Goal: Check status

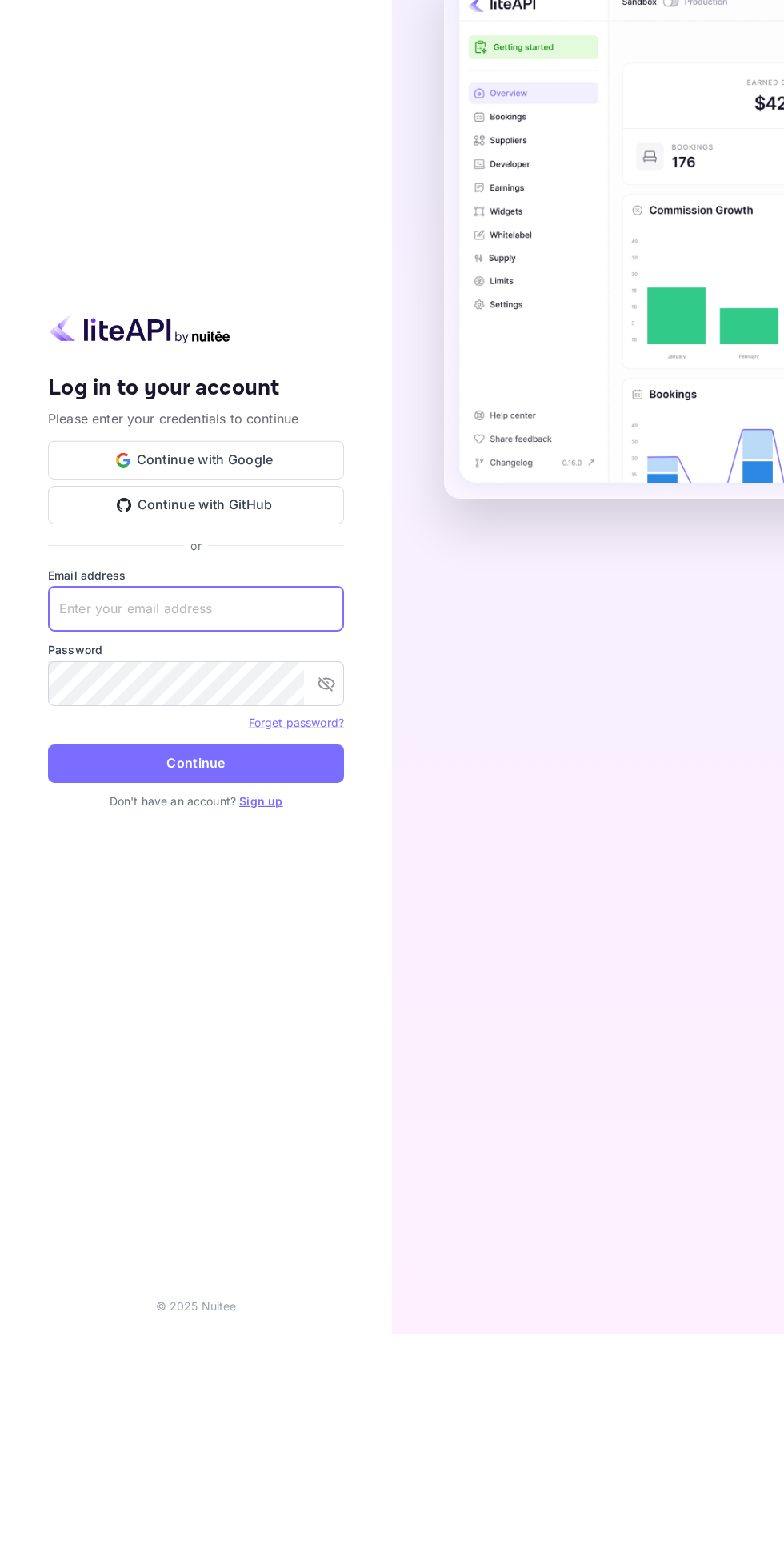
click at [282, 843] on input "text" at bounding box center [196, 820] width 296 height 45
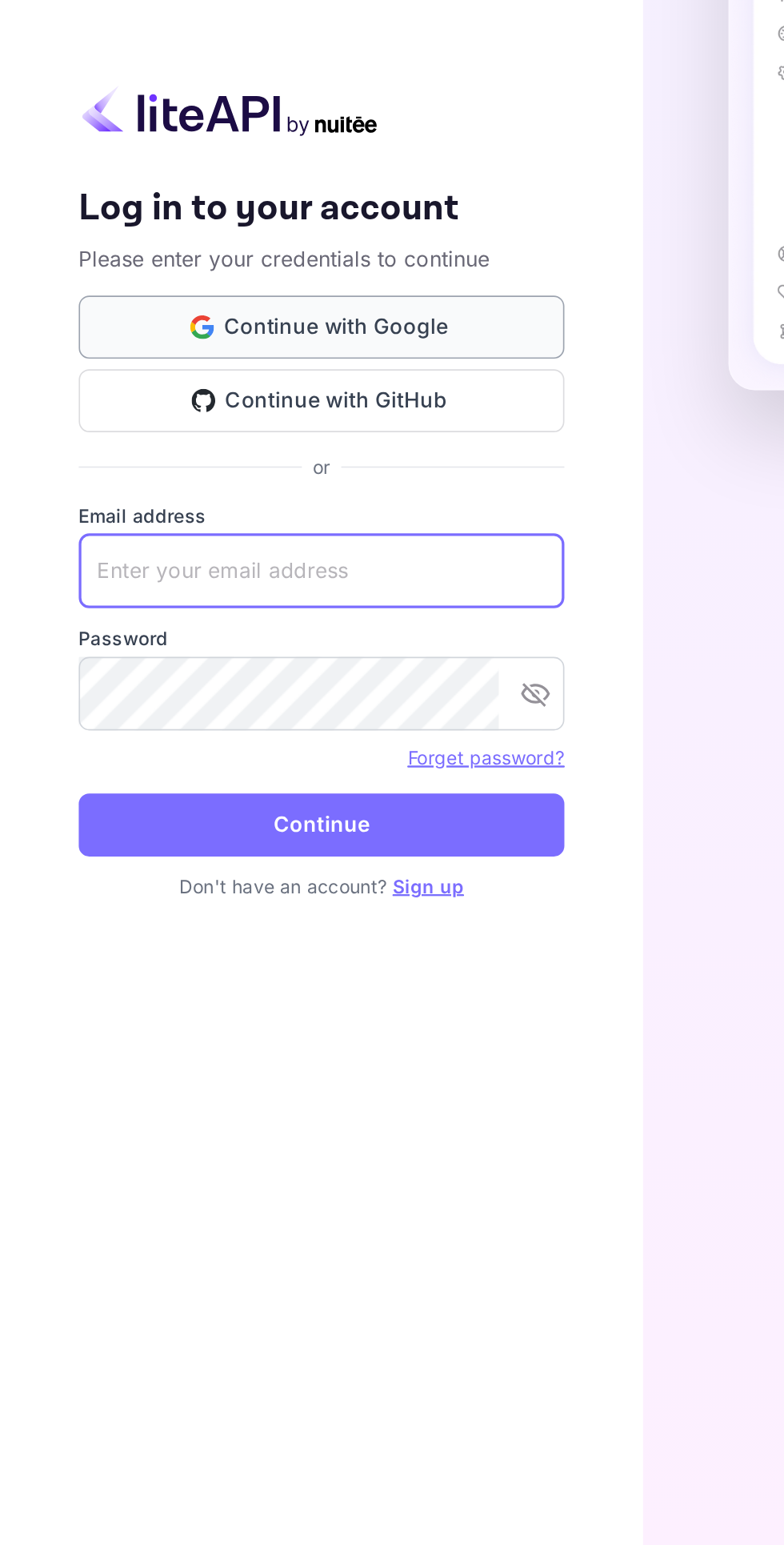
click at [282, 691] on button "Continue with Google" at bounding box center [196, 671] width 296 height 38
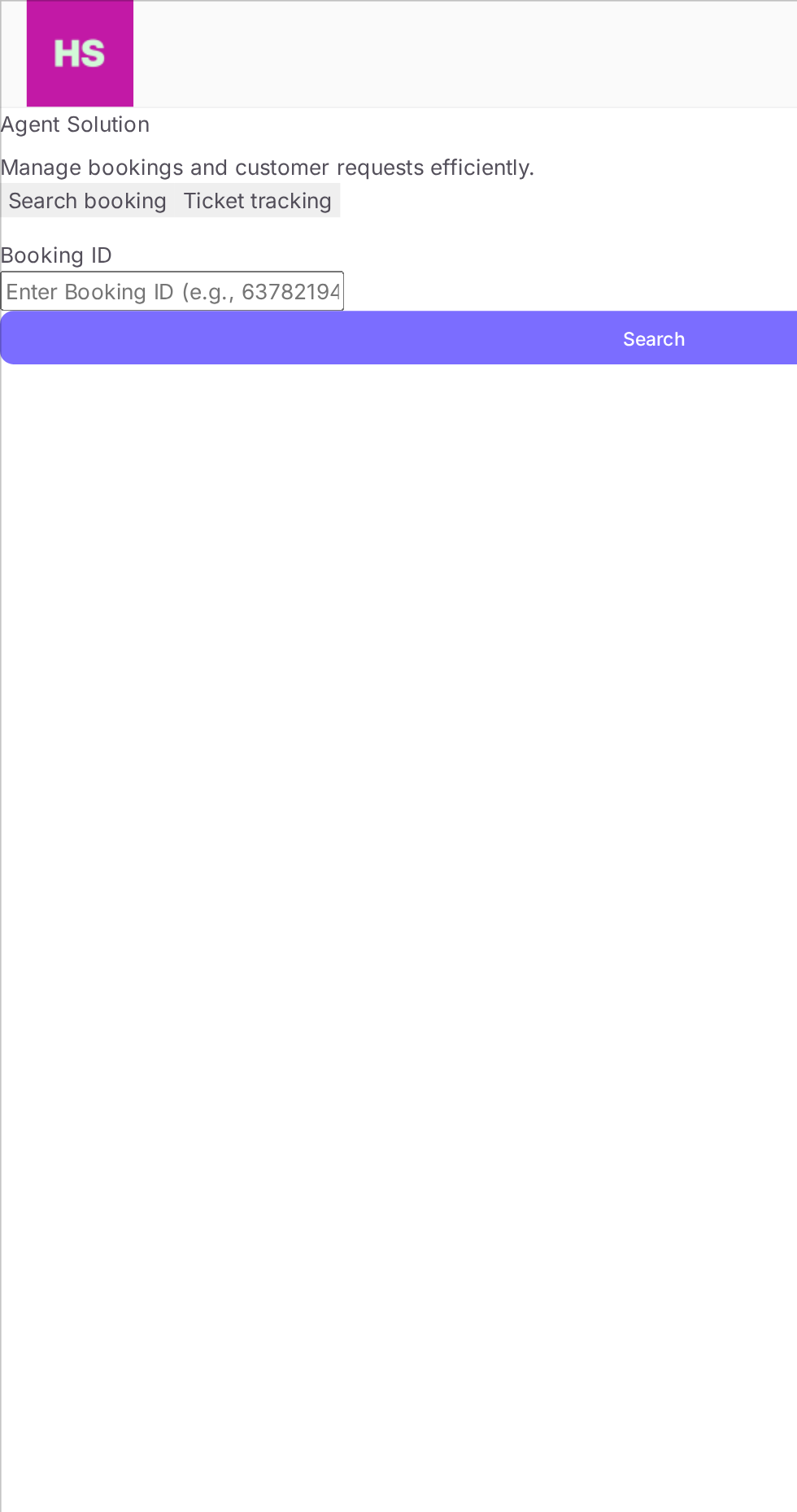
click at [210, 189] on input "text" at bounding box center [104, 178] width 210 height 25
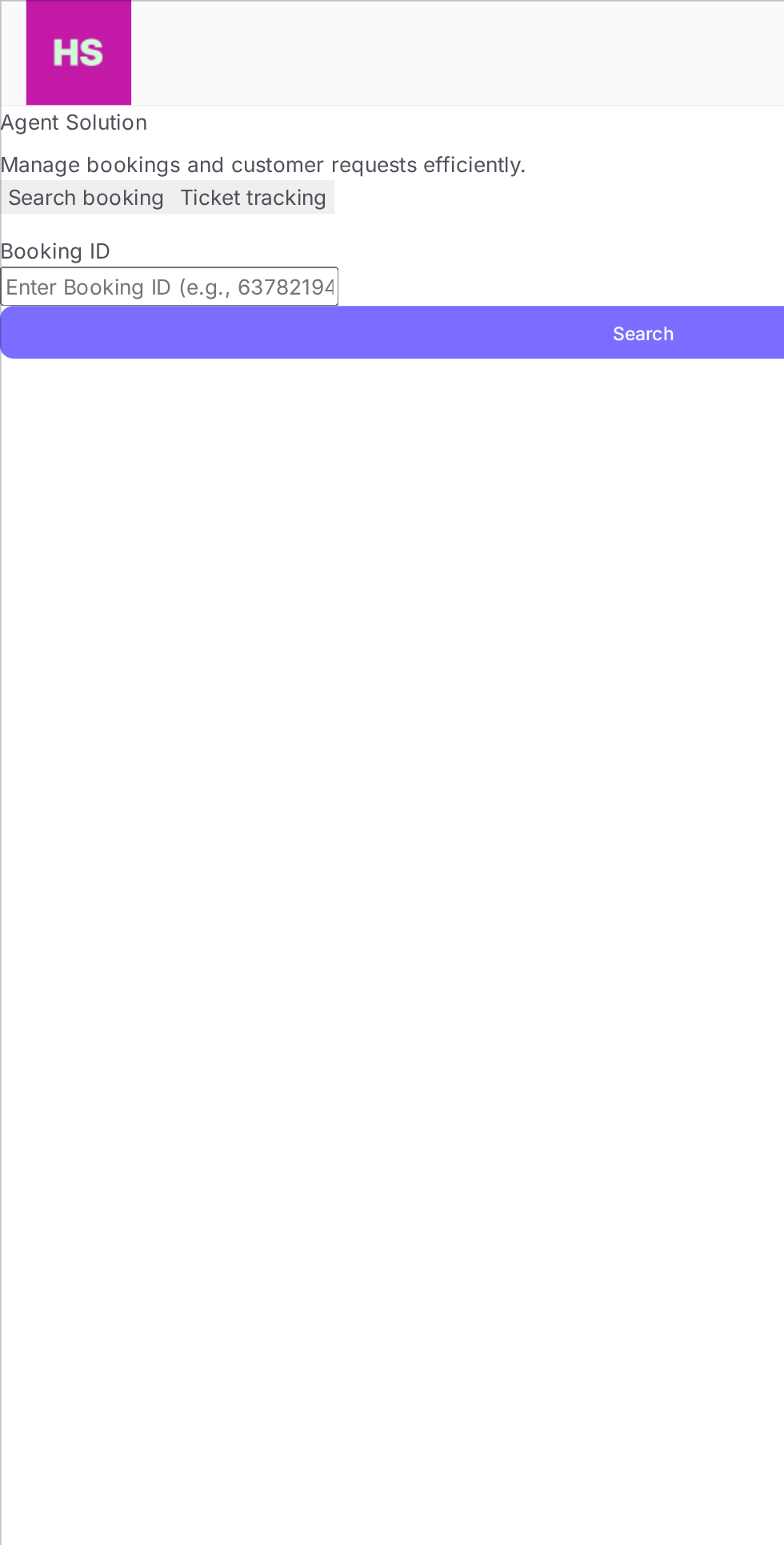
paste input "PreBooking Update [prod] -NC6-ZZL-SG9"
click at [206, 186] on input "PreBooking Update [prod] -NC6-ZZL-SG9" at bounding box center [103, 175] width 206 height 24
type input "NC6-ZZL-SG9"
click at [99, 219] on button "Search" at bounding box center [392, 202] width 784 height 32
